Goal: Task Accomplishment & Management: Complete application form

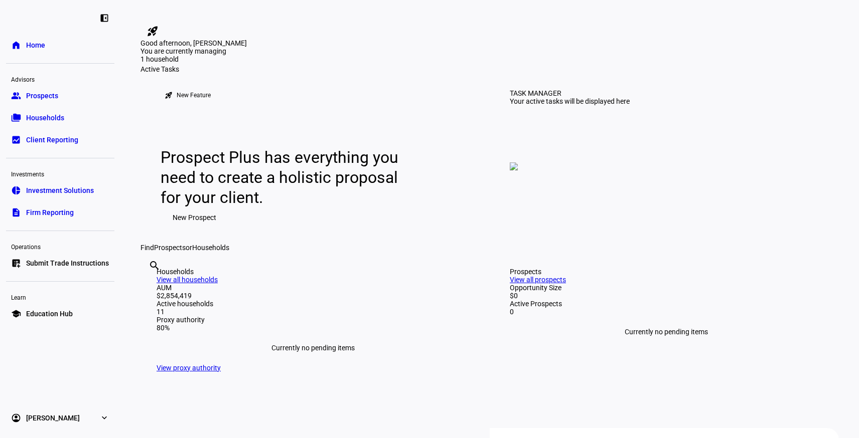
click at [51, 112] on link "folder_copy Households" at bounding box center [60, 118] width 108 height 20
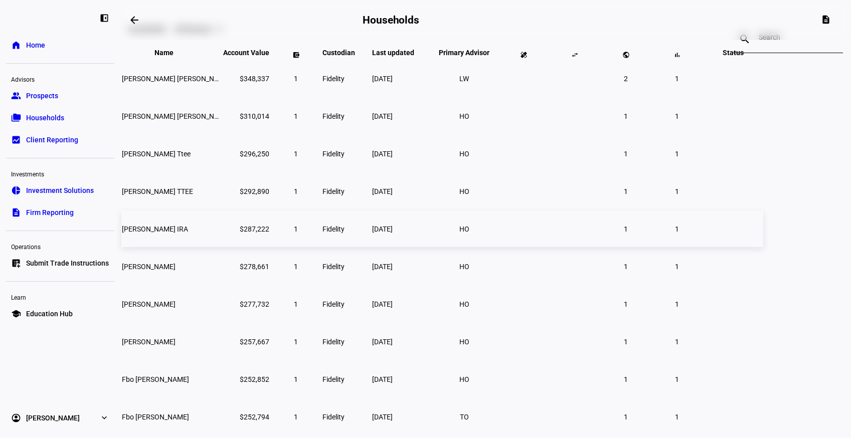
scroll to position [176, 0]
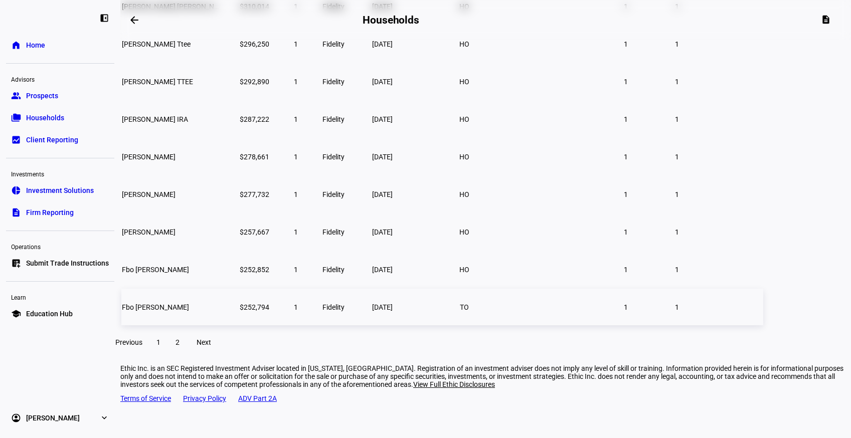
click at [222, 315] on td "Fbo [PERSON_NAME]" at bounding box center [171, 307] width 100 height 37
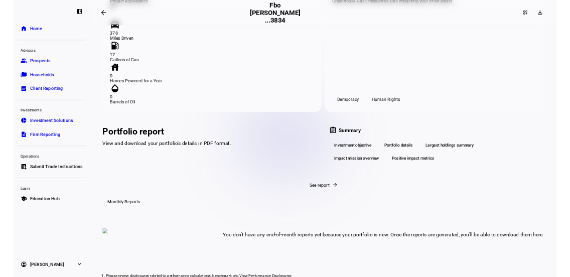
scroll to position [1193, 0]
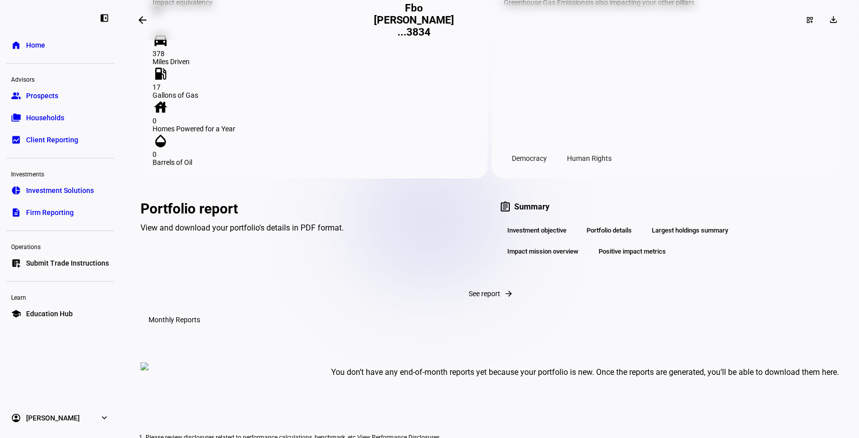
click at [76, 258] on link "list_alt_add Submit Trade Instructions" at bounding box center [60, 263] width 108 height 20
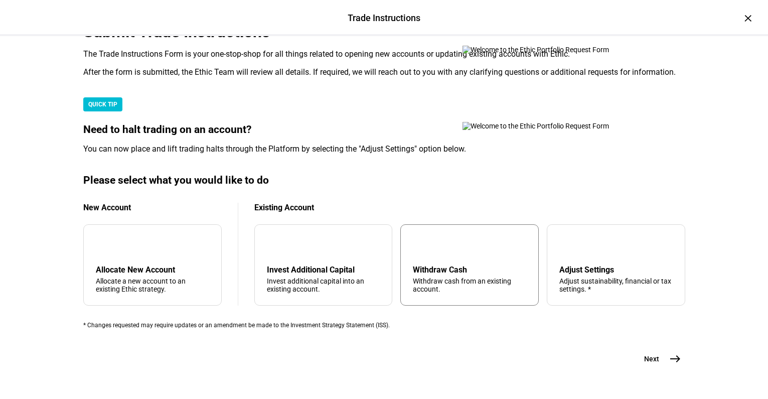
scroll to position [301, 0]
click at [547, 224] on div "tune Adjust Settings Adjust sustainability, financial or tax settings. *" at bounding box center [616, 264] width 138 height 81
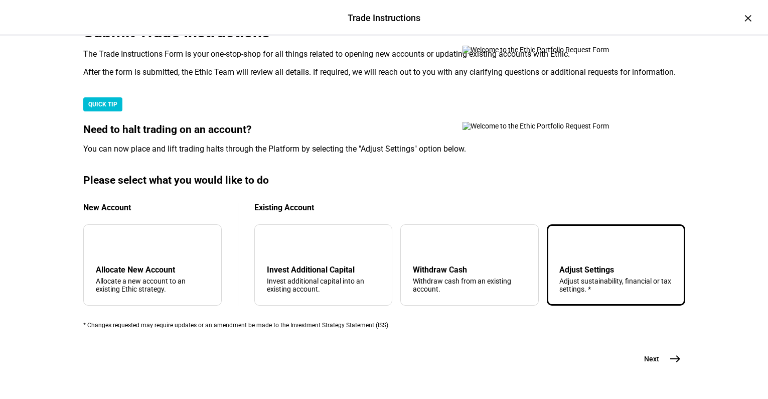
click at [669, 353] on mat-icon "east" at bounding box center [675, 359] width 12 height 12
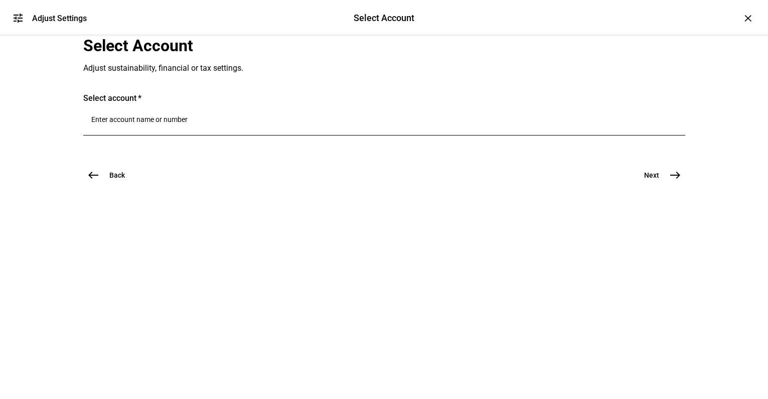
scroll to position [0, 0]
click at [211, 135] on div at bounding box center [384, 121] width 586 height 28
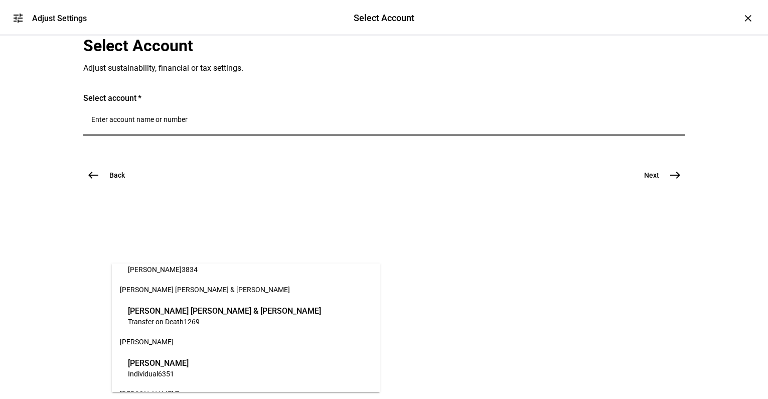
scroll to position [201, 0]
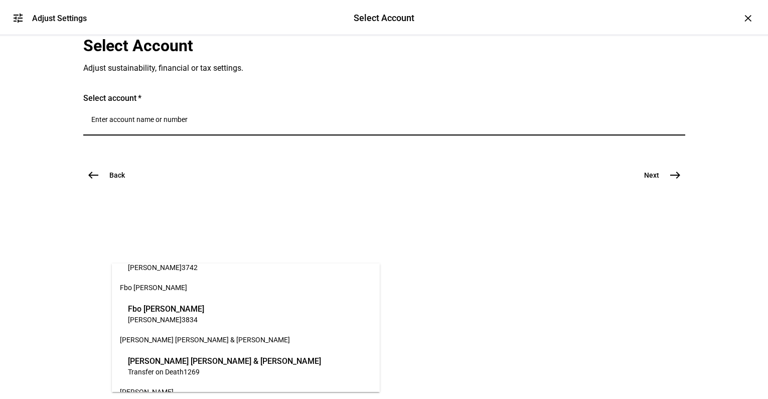
click at [190, 313] on span "Fbo [PERSON_NAME]" at bounding box center [166, 309] width 76 height 12
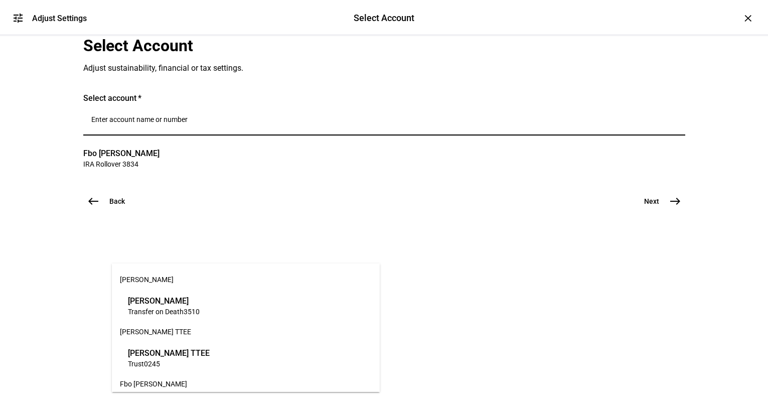
click at [175, 123] on input "Number" at bounding box center [384, 119] width 586 height 8
drag, startPoint x: 415, startPoint y: 220, endPoint x: 427, endPoint y: 229, distance: 15.0
click at [417, 171] on mat-card "Select account Fbo [PERSON_NAME] IRA Rollover 3834 clear" at bounding box center [384, 132] width 602 height 78
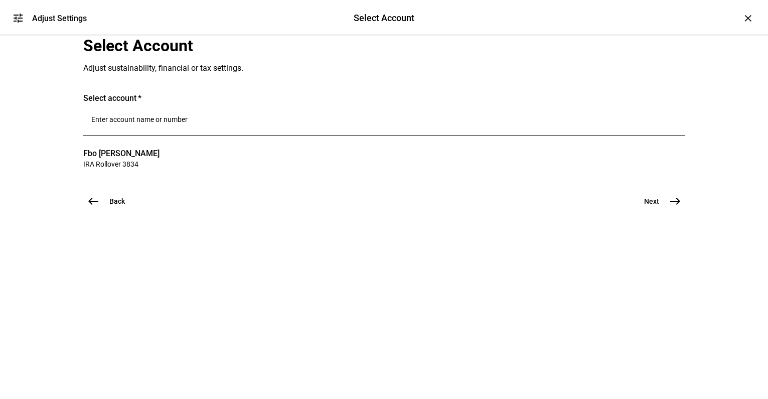
click at [656, 211] on button "Next east" at bounding box center [658, 201] width 53 height 20
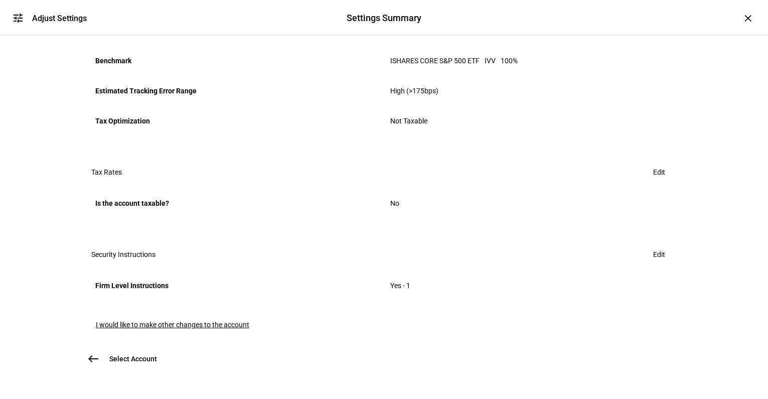
scroll to position [541, 0]
click at [653, 244] on span "Edit" at bounding box center [659, 254] width 12 height 20
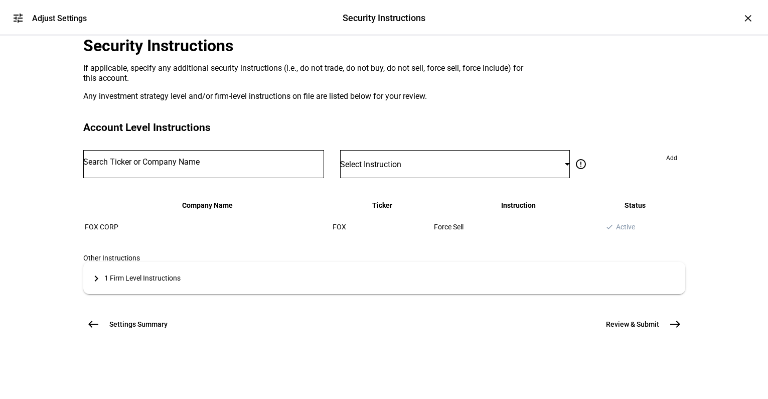
scroll to position [130, 0]
click at [423, 166] on div "Select Instruction" at bounding box center [452, 164] width 225 height 10
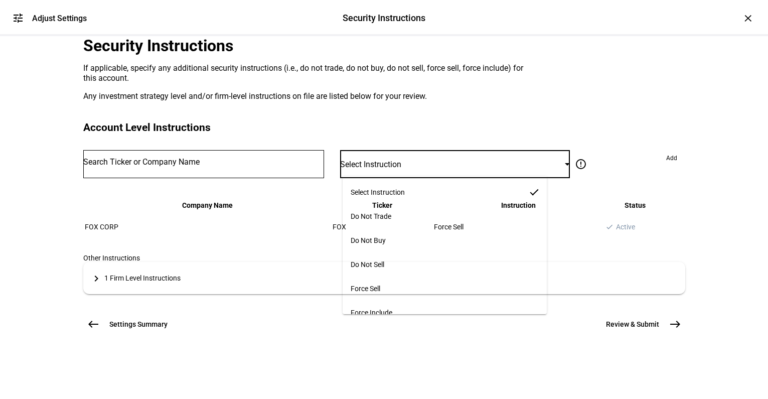
click at [403, 286] on mat-option "Force Sell" at bounding box center [445, 288] width 204 height 24
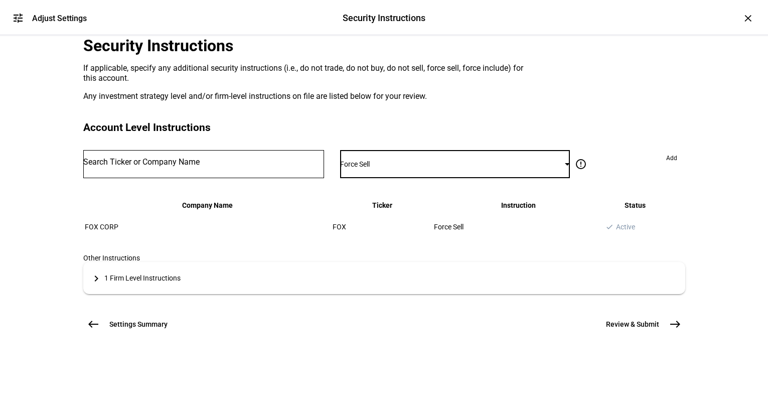
click at [274, 164] on input "Number" at bounding box center [203, 162] width 241 height 8
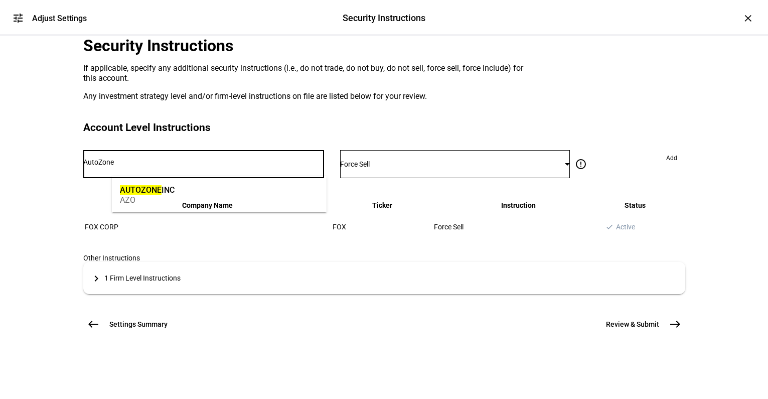
type input "AutoZone"
click at [189, 188] on mat-option "AUTOZONE INC AZO" at bounding box center [219, 194] width 215 height 28
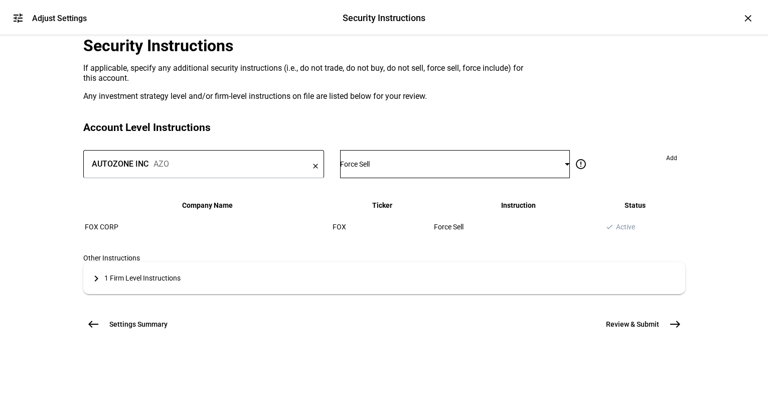
click at [658, 163] on span at bounding box center [671, 158] width 27 height 16
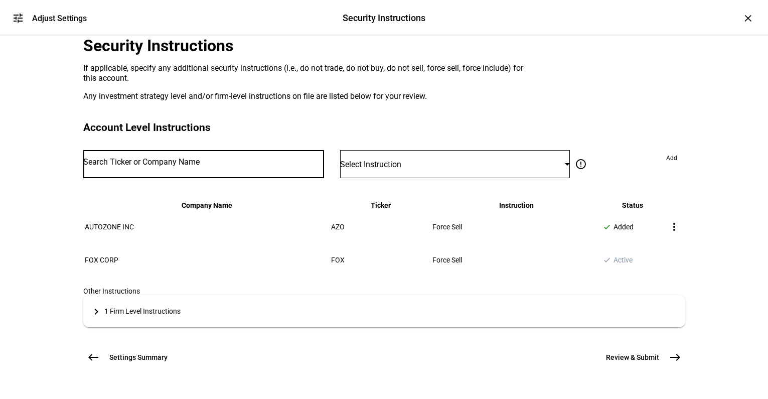
click at [214, 159] on input "Number" at bounding box center [203, 162] width 241 height 8
type input "Home Dep"
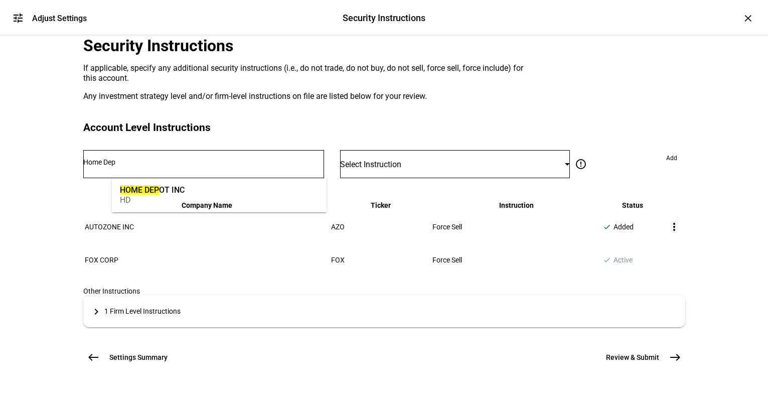
click at [194, 177] on div "HOME DEP OT INC HD" at bounding box center [219, 194] width 215 height 36
click at [187, 186] on div "HOME DEP OT INC HD" at bounding box center [152, 194] width 70 height 34
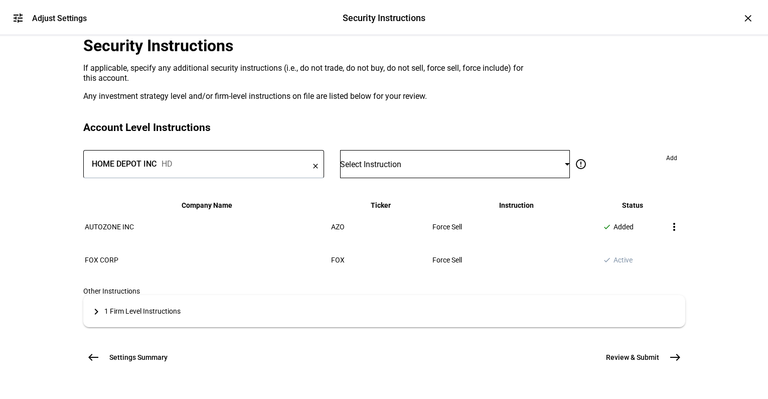
click at [455, 166] on div "Select Instruction" at bounding box center [452, 164] width 225 height 10
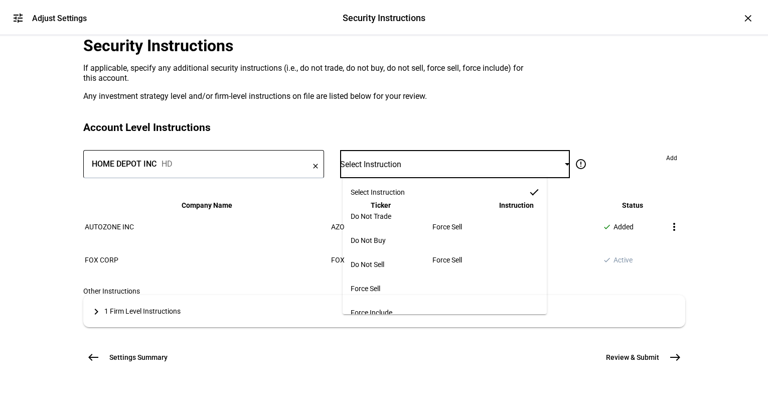
click at [390, 281] on mat-option "Force Sell" at bounding box center [445, 288] width 204 height 24
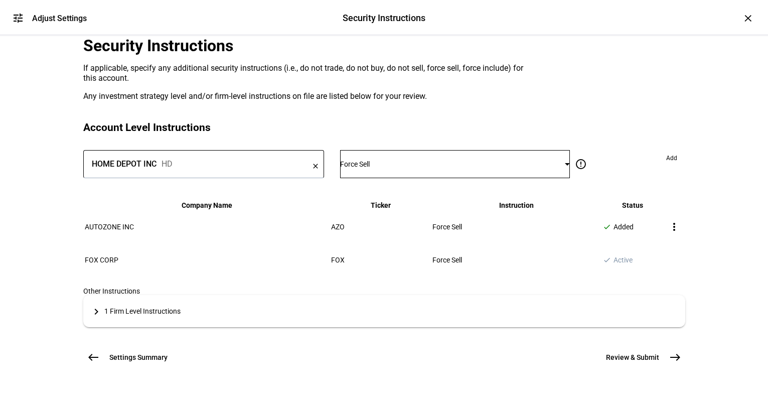
click at [666, 164] on span "Add" at bounding box center [671, 158] width 11 height 16
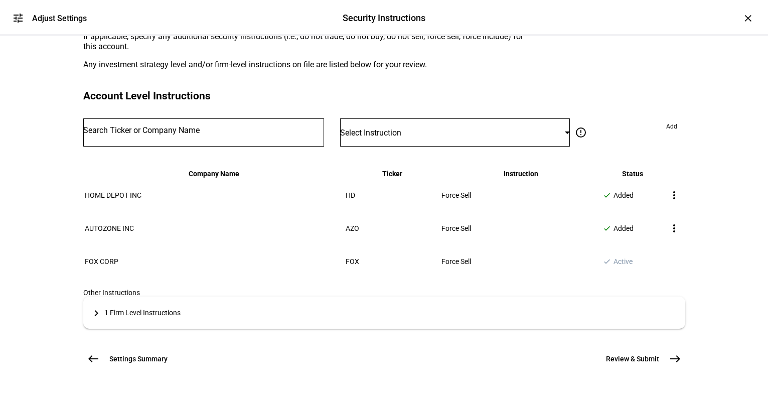
click at [45, 172] on div "tune Adjust Settings Security Instructions Security Instructions Adjust Setting…" at bounding box center [384, 199] width 768 height 399
click at [651, 354] on span "Review & Submit" at bounding box center [632, 359] width 53 height 10
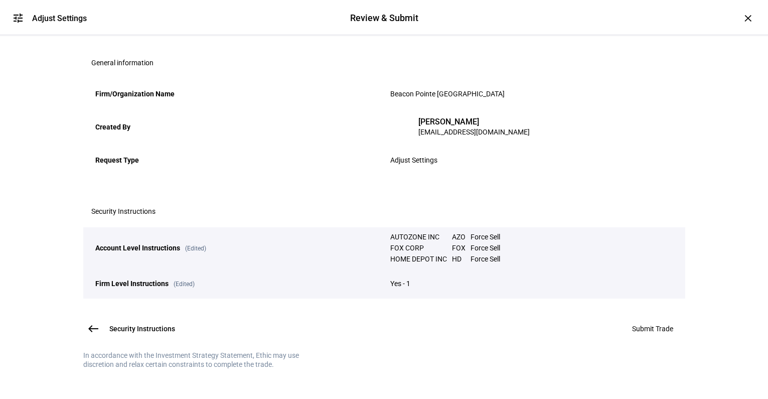
scroll to position [210, 0]
click at [632, 324] on span "Submit Trade" at bounding box center [652, 328] width 41 height 8
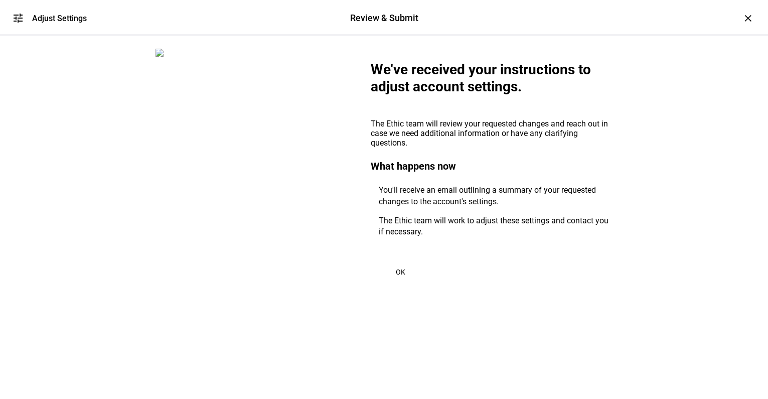
scroll to position [14, 0]
click at [402, 284] on span at bounding box center [401, 272] width 60 height 24
